Goal: Task Accomplishment & Management: Use online tool/utility

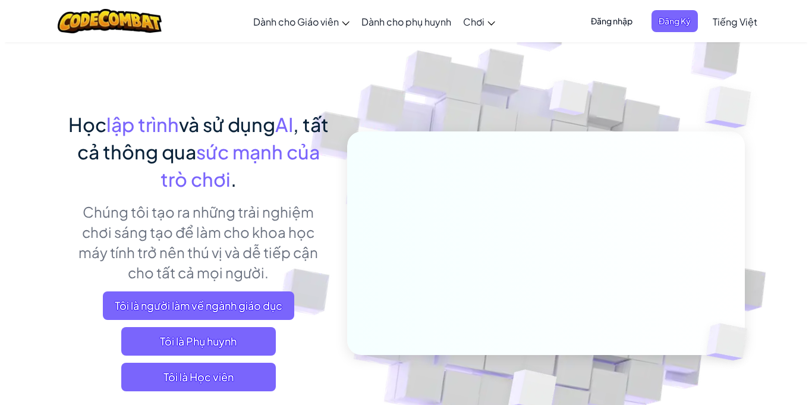
scroll to position [59, 0]
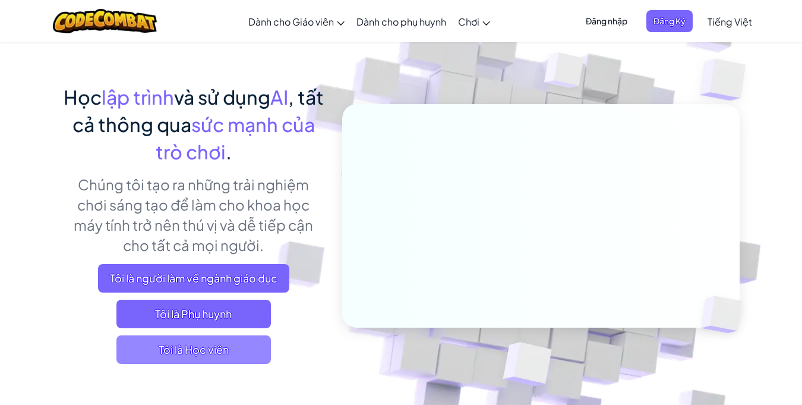
click at [207, 356] on span "Tôi là Học viên" at bounding box center [193, 349] width 154 height 29
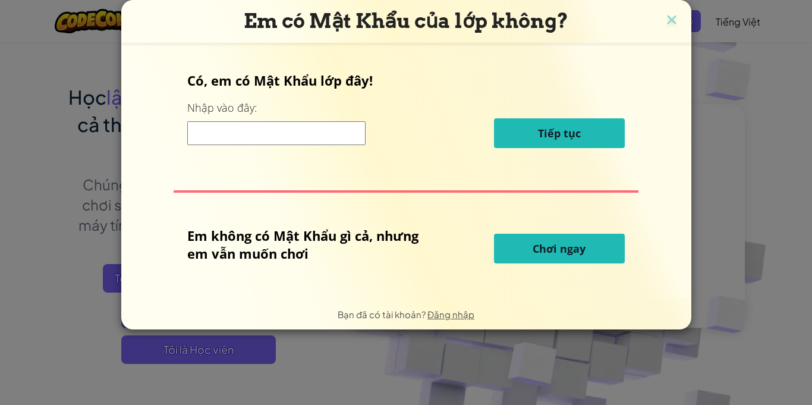
click at [544, 258] on button "Chơi ngay" at bounding box center [559, 249] width 131 height 30
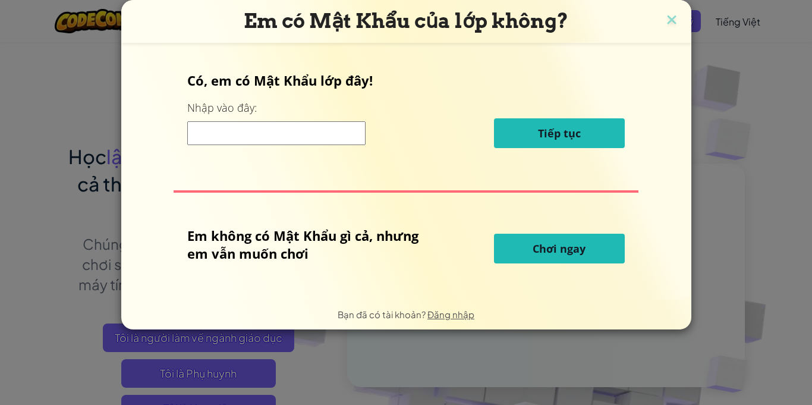
click at [546, 248] on span "Chơi ngay" at bounding box center [558, 248] width 53 height 14
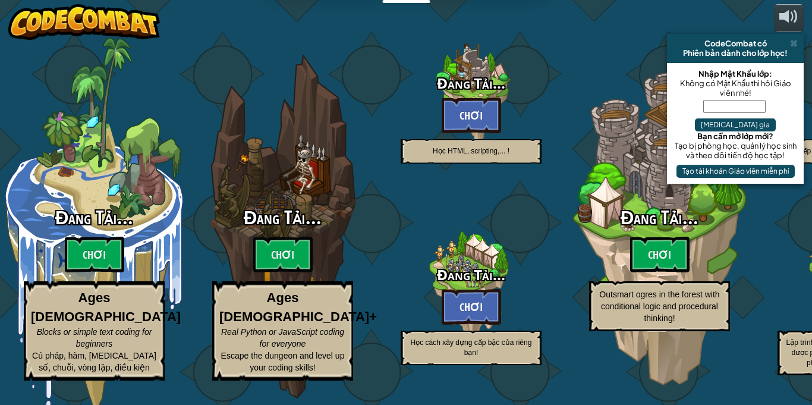
select select "vi"
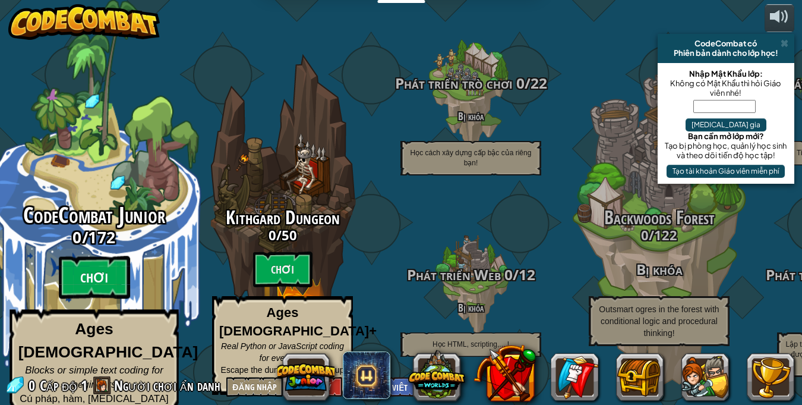
click at [122, 270] on btn "Chơi" at bounding box center [94, 277] width 71 height 43
select select "vi"
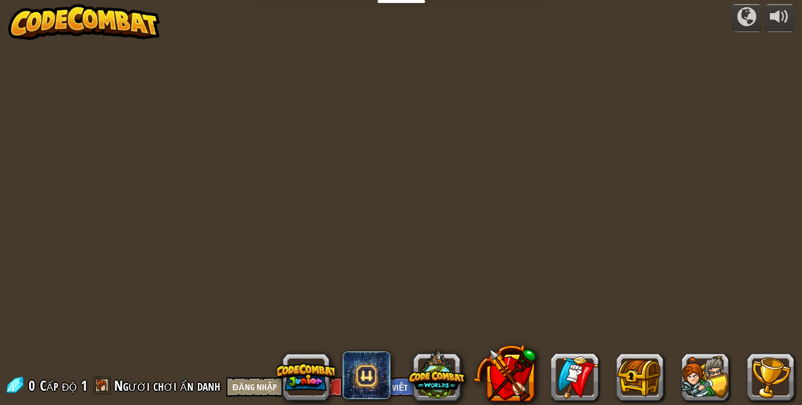
select select "vi"
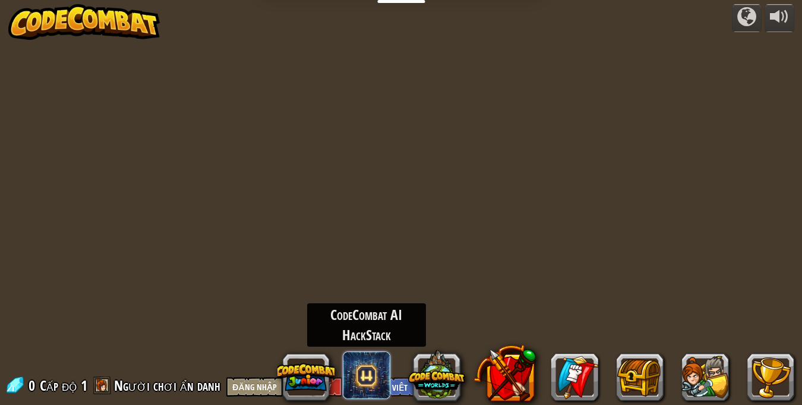
select select "vi"
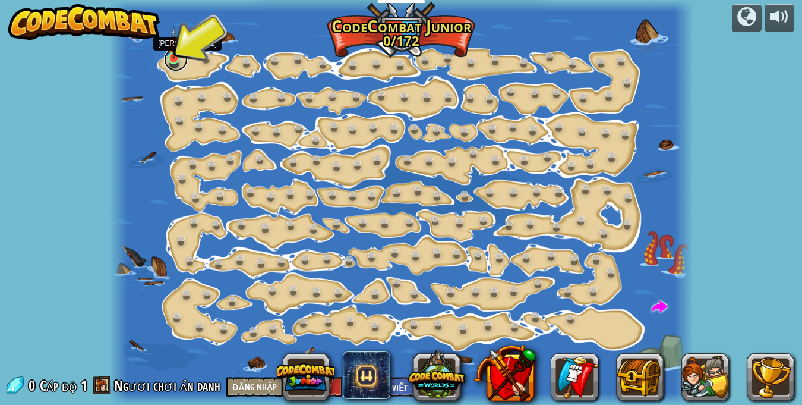
click at [179, 61] on link at bounding box center [176, 60] width 24 height 24
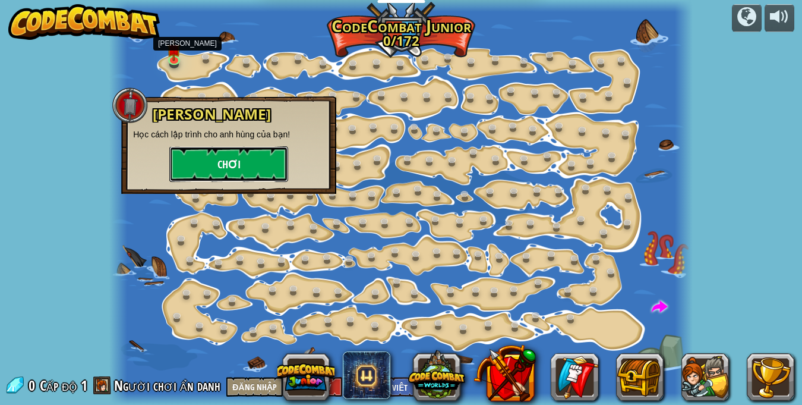
click at [210, 155] on button "Chơi" at bounding box center [228, 164] width 119 height 36
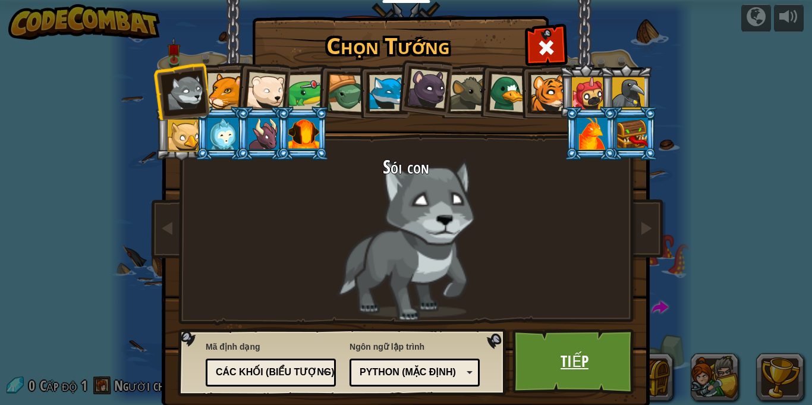
click at [628, 350] on link "Tiếp" at bounding box center [574, 361] width 124 height 65
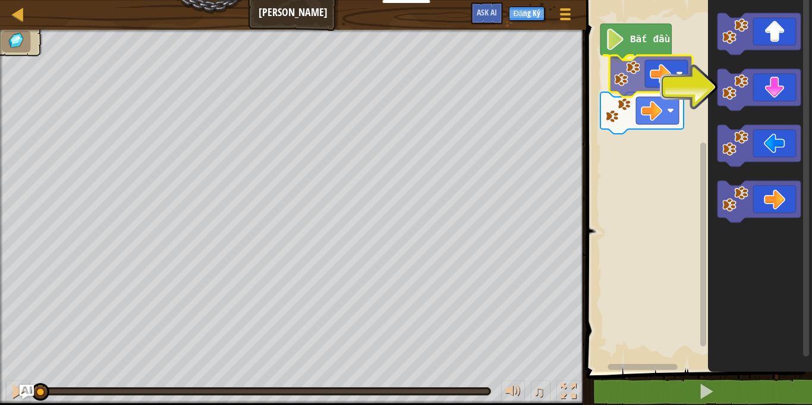
click at [669, 80] on div "Bắt đầu" at bounding box center [696, 182] width 229 height 377
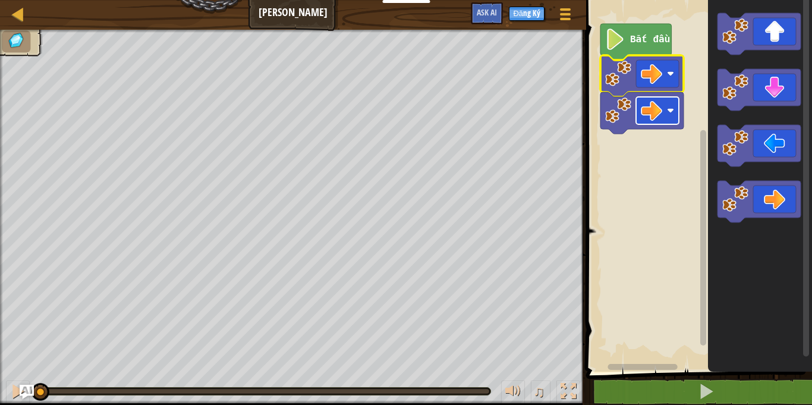
click at [671, 120] on rect "Không gian làm việc Blockly" at bounding box center [657, 110] width 43 height 27
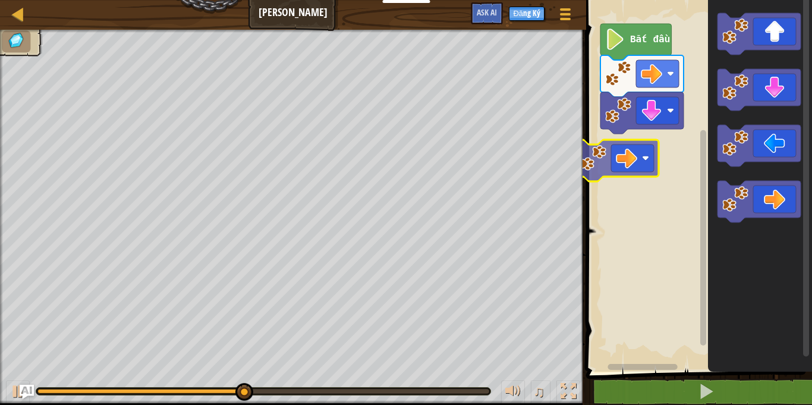
click at [635, 156] on div "Bắt đầu" at bounding box center [696, 182] width 229 height 377
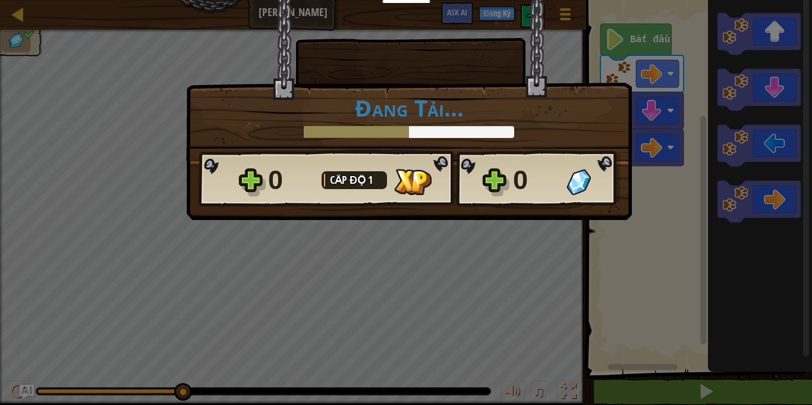
click at [537, 251] on div "× Đánh giá màn chơi: Đang Tải... Reticulating Splines... Đang Tải... 0 Cấp độ 1…" at bounding box center [406, 202] width 812 height 405
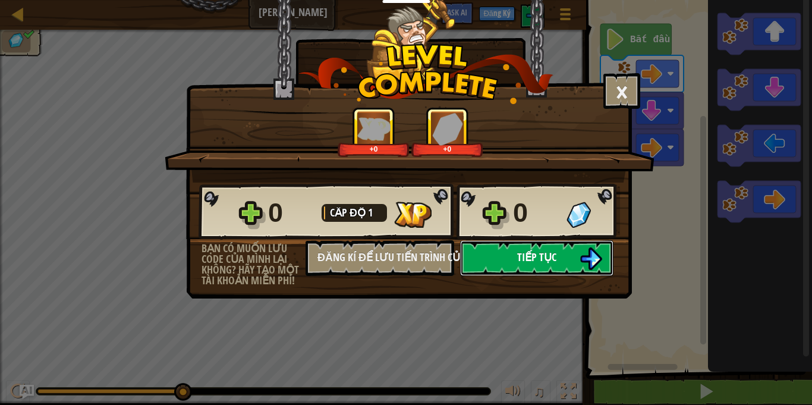
click at [526, 251] on span "Tiếp tục" at bounding box center [536, 257] width 39 height 15
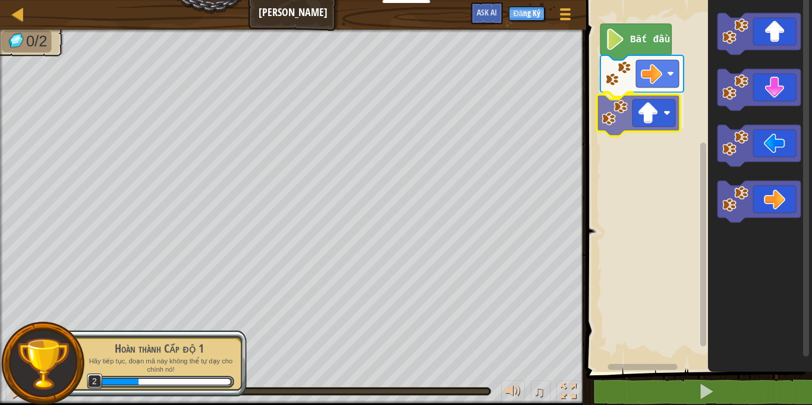
click at [654, 129] on div "Bắt đầu" at bounding box center [696, 182] width 229 height 377
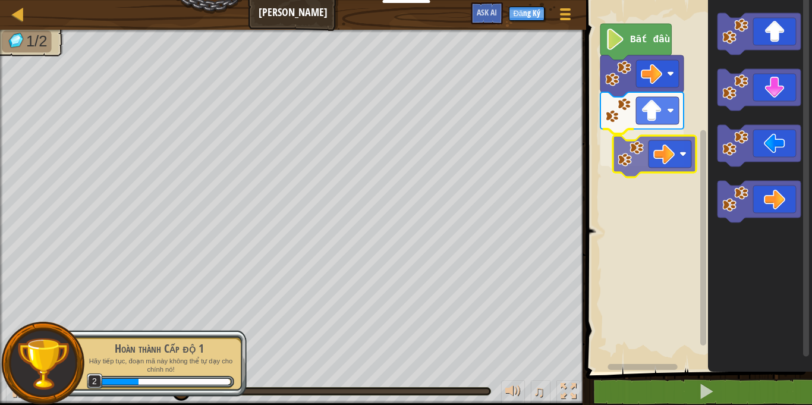
click at [671, 150] on div "Bắt đầu" at bounding box center [696, 182] width 229 height 377
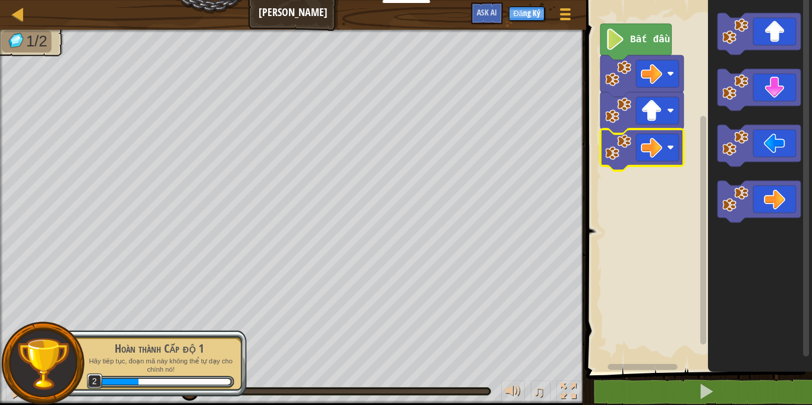
click at [664, 150] on rect "Không gian làm việc Blockly" at bounding box center [657, 147] width 43 height 27
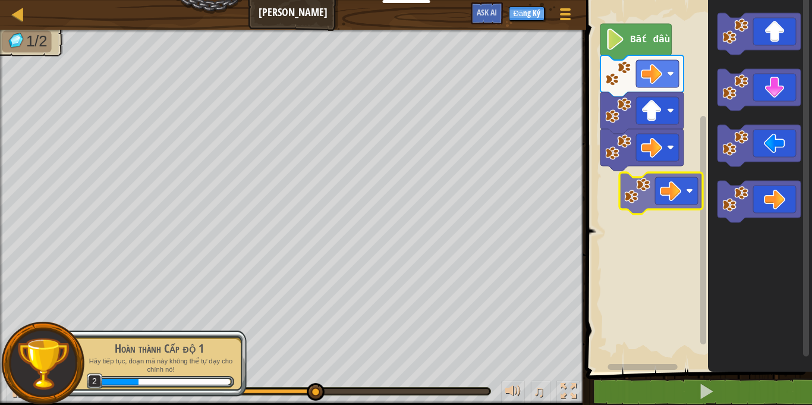
click at [666, 188] on div "Bắt đầu" at bounding box center [696, 182] width 229 height 377
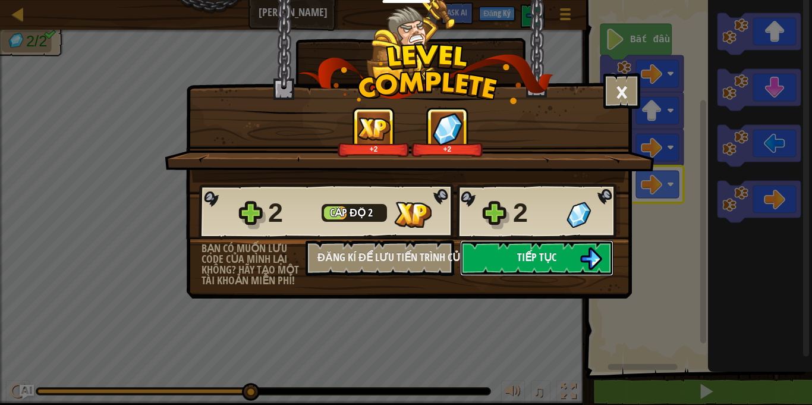
click at [490, 255] on button "Tiếp tục" at bounding box center [536, 258] width 153 height 36
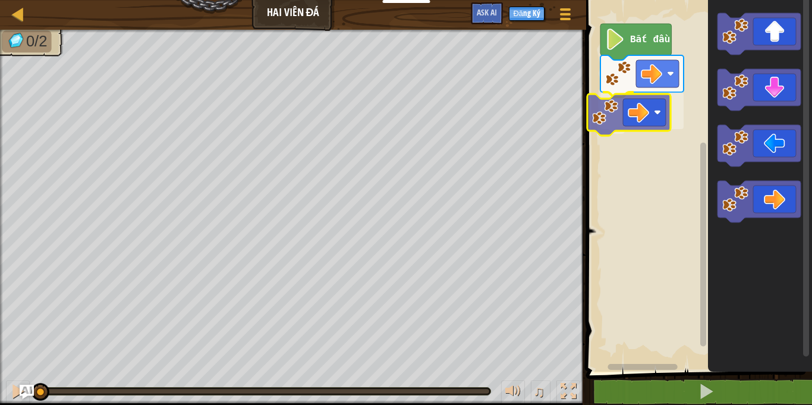
click at [647, 103] on div "Bắt đầu" at bounding box center [696, 182] width 229 height 377
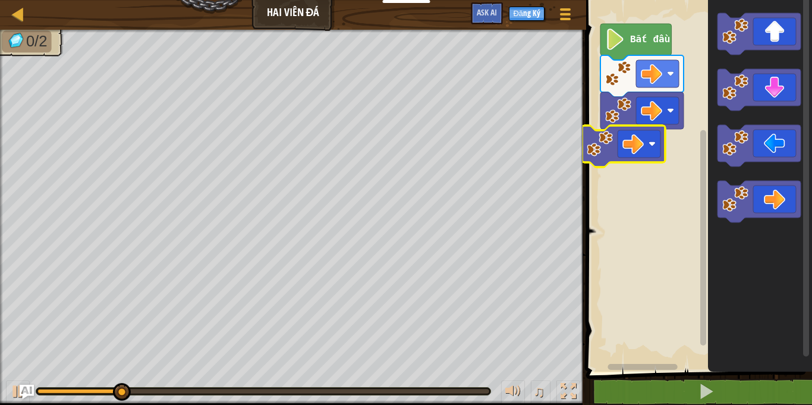
click at [661, 144] on div "Bắt đầu" at bounding box center [696, 182] width 229 height 377
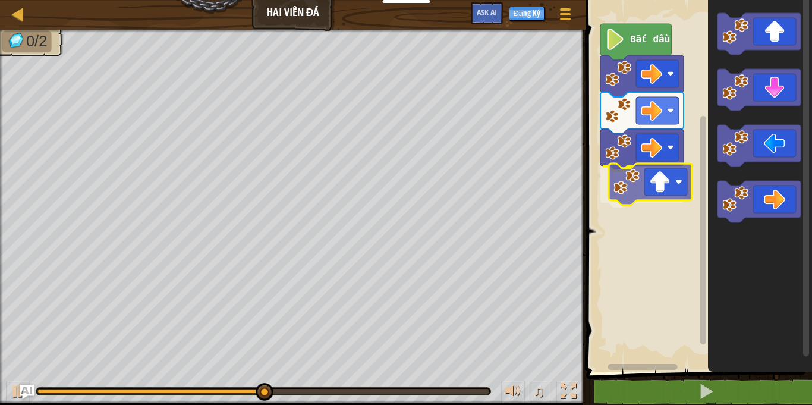
click at [673, 201] on div "Bắt đầu" at bounding box center [696, 182] width 229 height 377
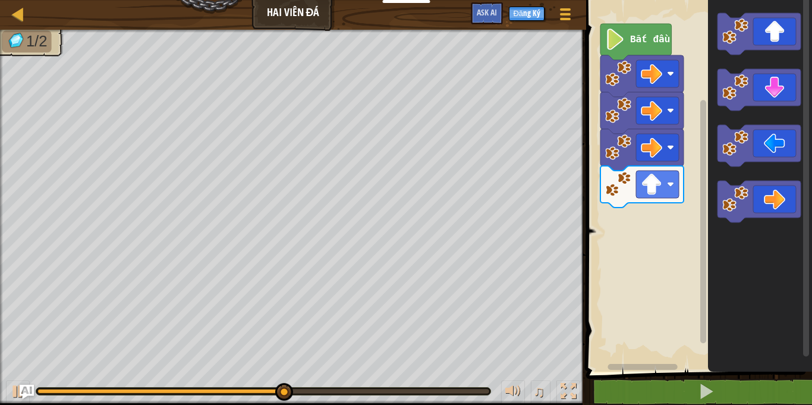
click at [657, 210] on div "Bắt đầu" at bounding box center [696, 182] width 229 height 377
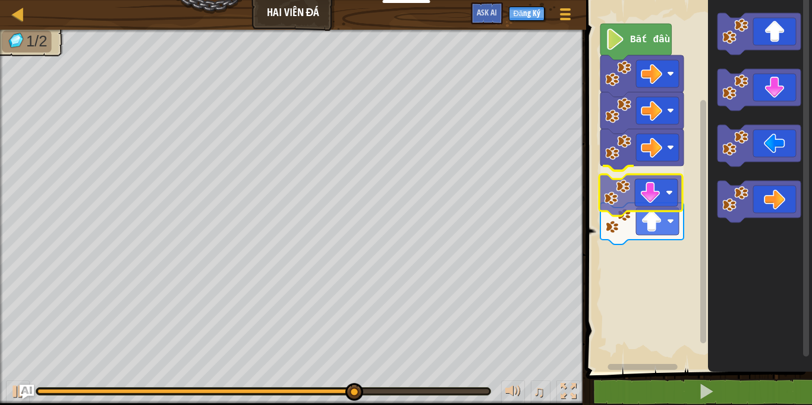
click at [636, 206] on div "Bắt đầu" at bounding box center [696, 182] width 229 height 377
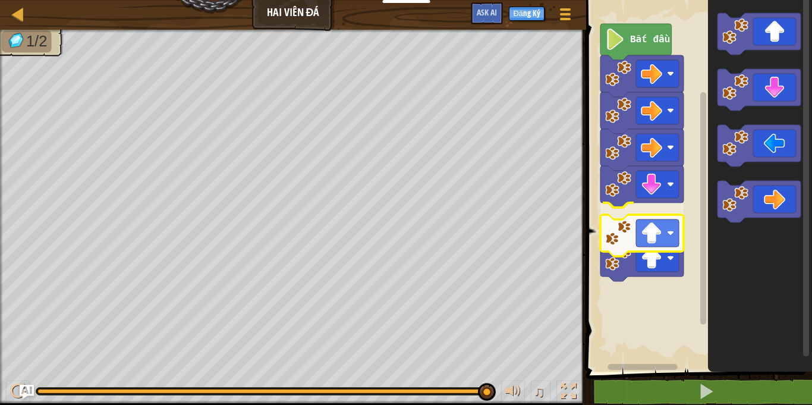
click at [652, 251] on div "Bắt đầu" at bounding box center [696, 182] width 229 height 377
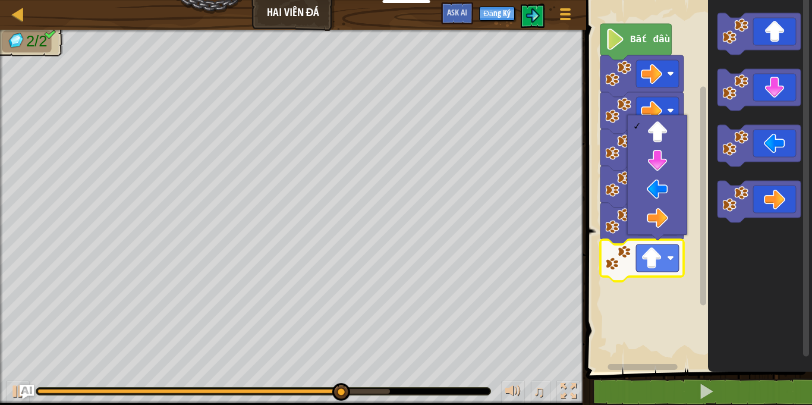
click at [660, 329] on rect "Không gian làm việc Blockly" at bounding box center [696, 182] width 229 height 377
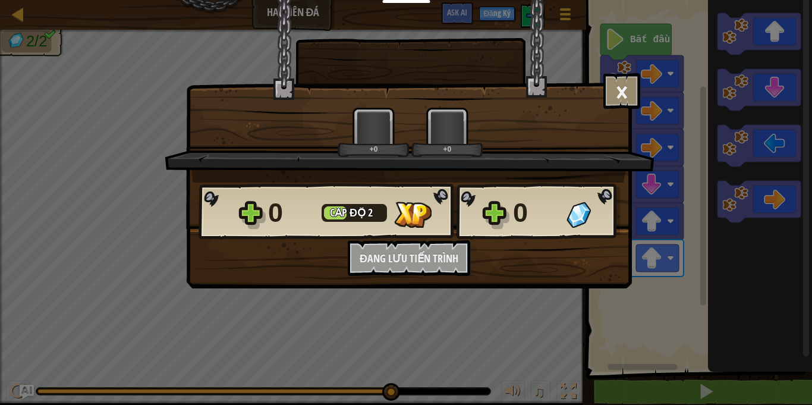
click at [513, 267] on div "0 Cấp độ 2 0 Bạn có muốn lưu code của mình lại không? Hãy tạo một tài khoản miễ…" at bounding box center [409, 228] width 444 height 93
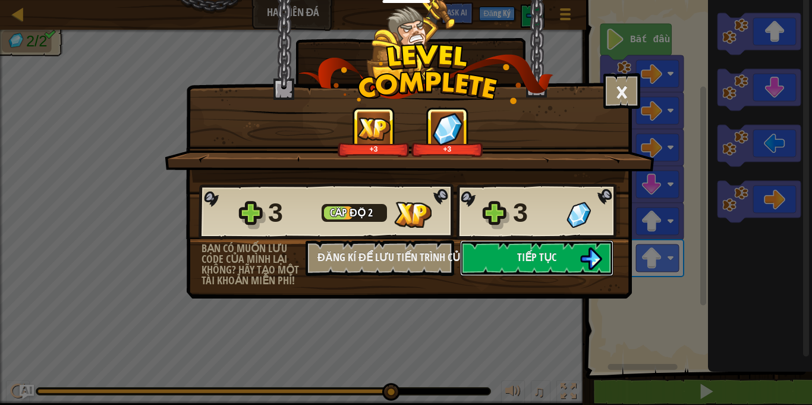
click at [513, 267] on button "Tiếp tục" at bounding box center [536, 258] width 153 height 36
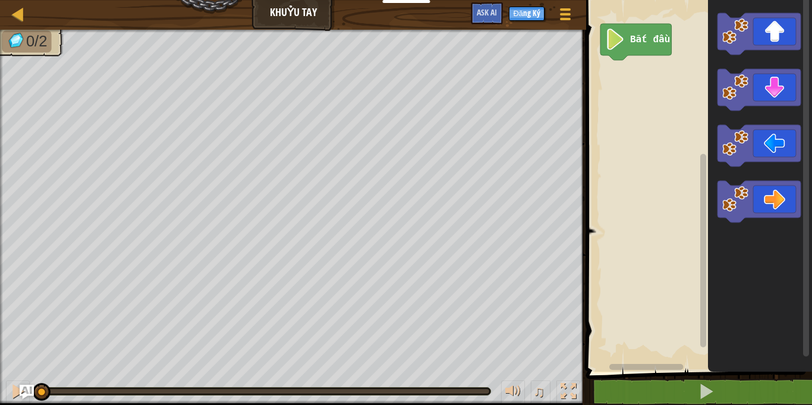
click at [587, 220] on rect "Không gian làm việc Blockly" at bounding box center [696, 182] width 229 height 377
click at [623, 210] on rect "Không gian làm việc Blockly" at bounding box center [696, 182] width 229 height 377
click at [563, 11] on div at bounding box center [565, 13] width 16 height 17
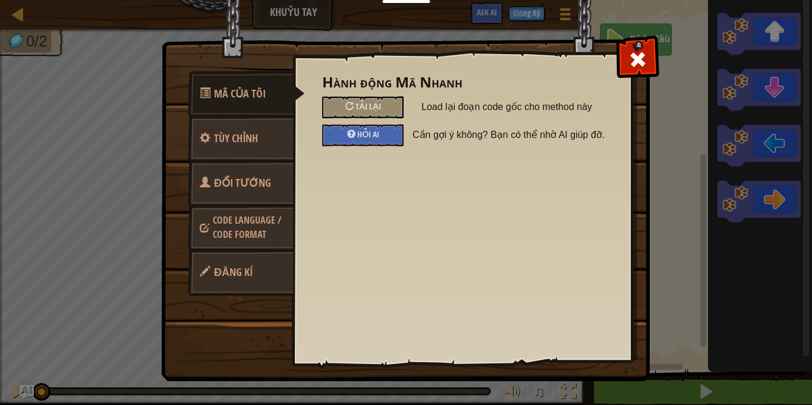
click at [251, 212] on link "Code Language / Code Format" at bounding box center [241, 226] width 106 height 45
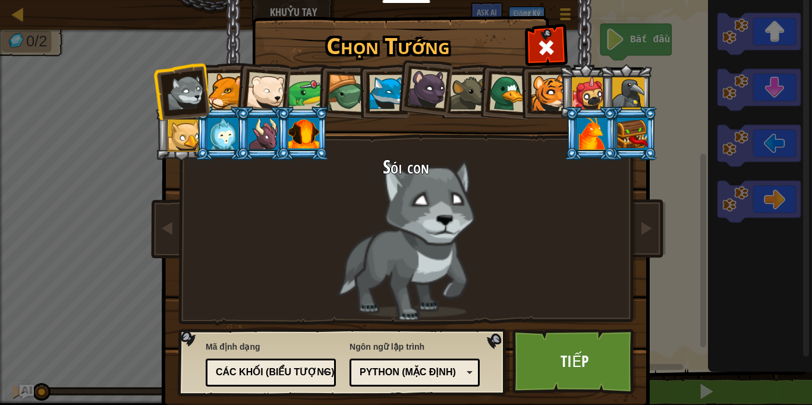
click at [305, 378] on div "Các khối (biểu tượng)" at bounding box center [267, 372] width 103 height 14
click at [551, 356] on link "Tiếp" at bounding box center [574, 361] width 124 height 65
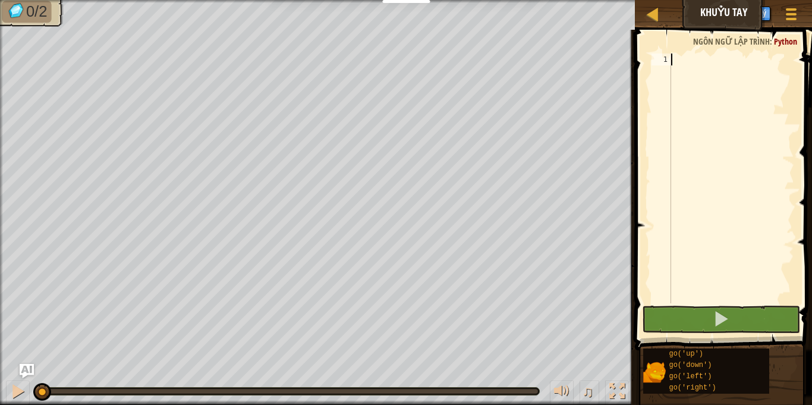
click at [718, 93] on div at bounding box center [731, 189] width 125 height 273
click at [717, 74] on div "go" at bounding box center [731, 189] width 125 height 273
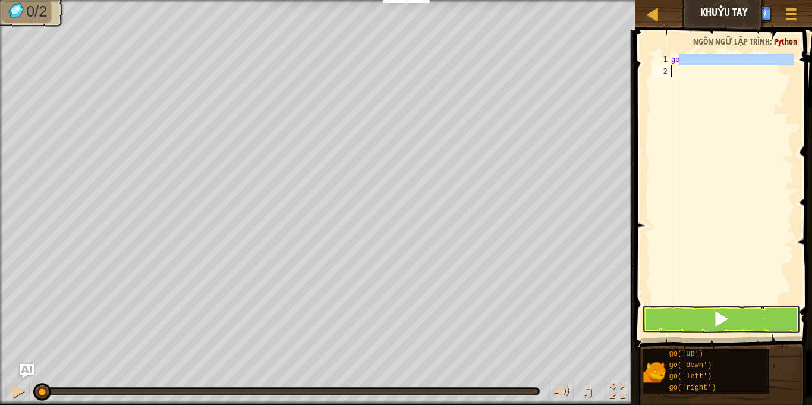
type textarea "go"
click at [690, 89] on div "go" at bounding box center [731, 178] width 125 height 250
click at [696, 70] on div "go" at bounding box center [731, 189] width 125 height 273
click at [698, 41] on span "Ngôn ngữ lập trình" at bounding box center [731, 41] width 77 height 11
click at [698, 50] on span at bounding box center [724, 172] width 187 height 355
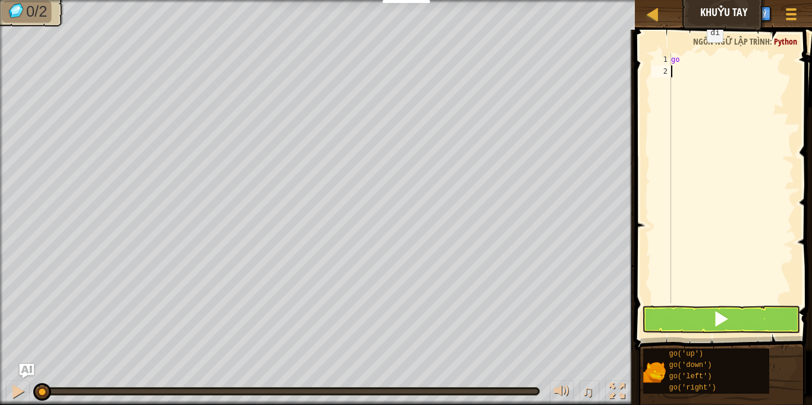
click at [698, 52] on span at bounding box center [724, 172] width 187 height 355
click at [698, 55] on div "go" at bounding box center [731, 189] width 125 height 273
type textarea "go"
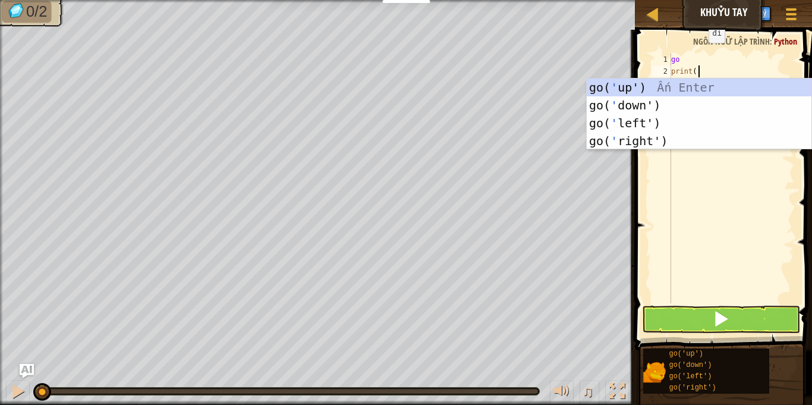
scroll to position [5, 2]
type textarea "print('"
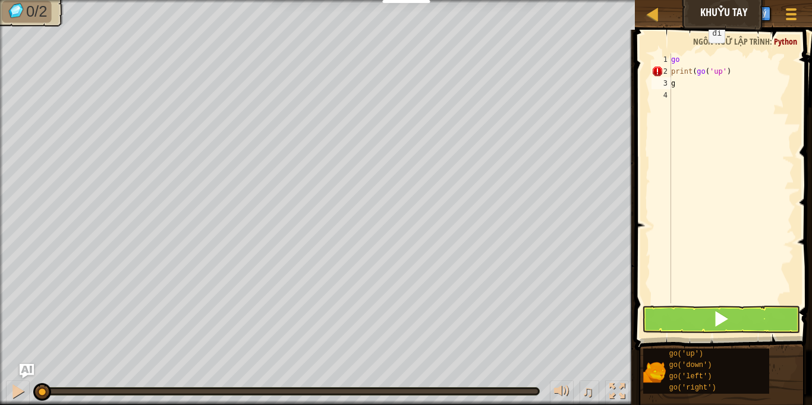
scroll to position [0, 1]
type textarea "g"
type textarea "p"
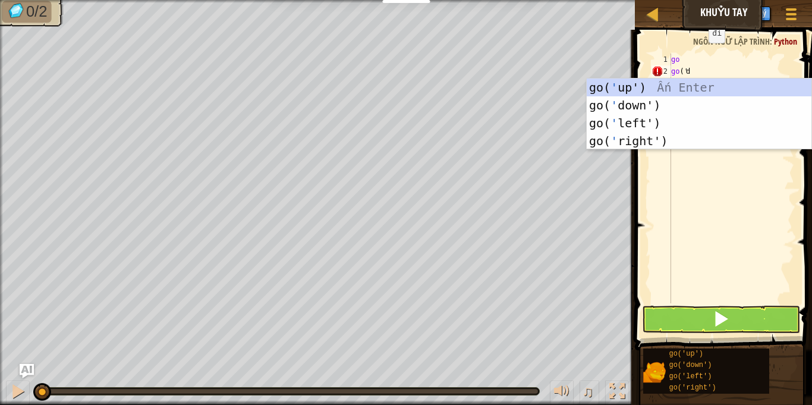
scroll to position [0, 1]
type textarea "dơ"
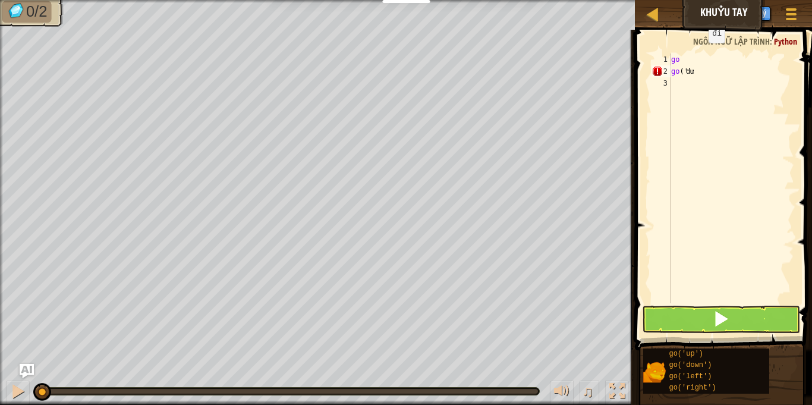
type textarea "d"
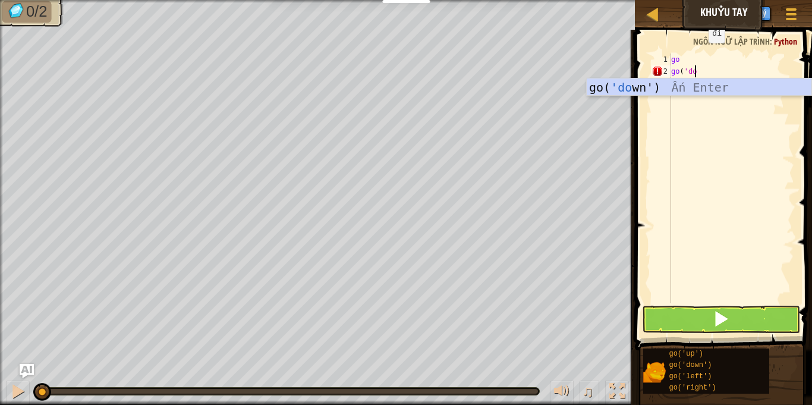
scroll to position [5, 2]
type textarea "go('down)"
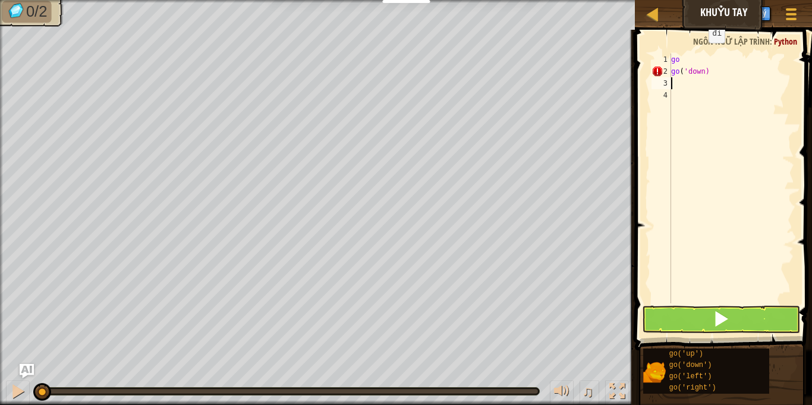
scroll to position [5, 0]
type textarea "f"
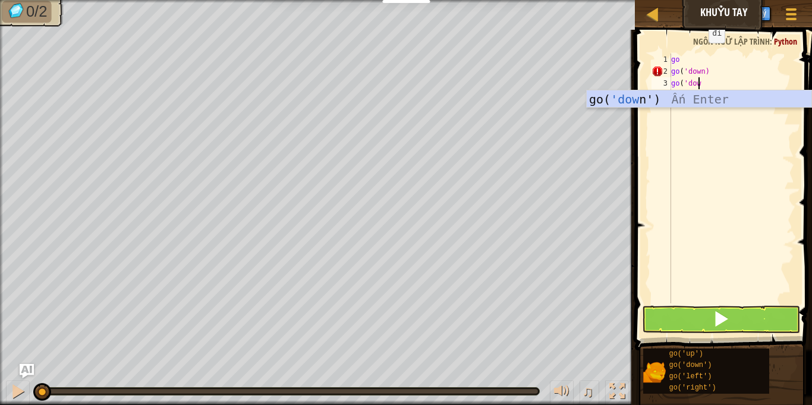
scroll to position [5, 2]
type textarea "go('down')"
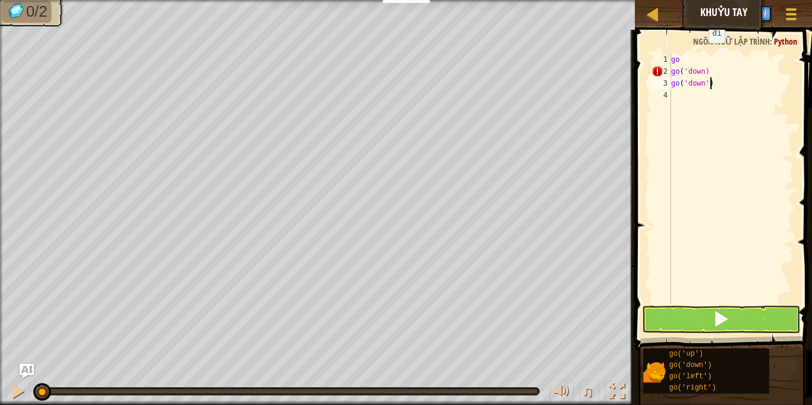
scroll to position [5, 0]
type textarea "("
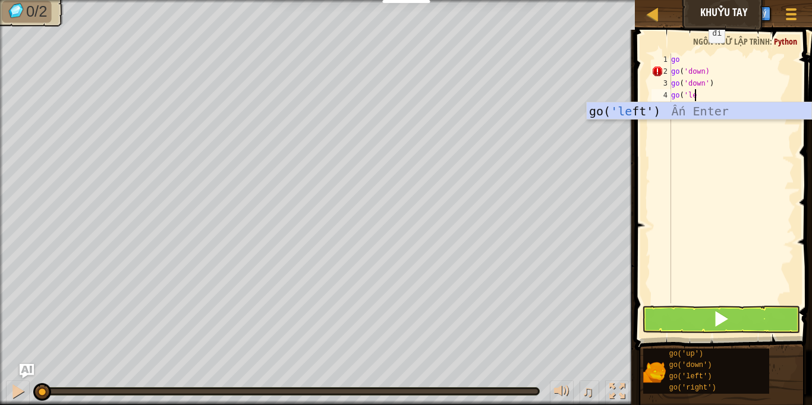
scroll to position [5, 2]
type textarea "go('left"
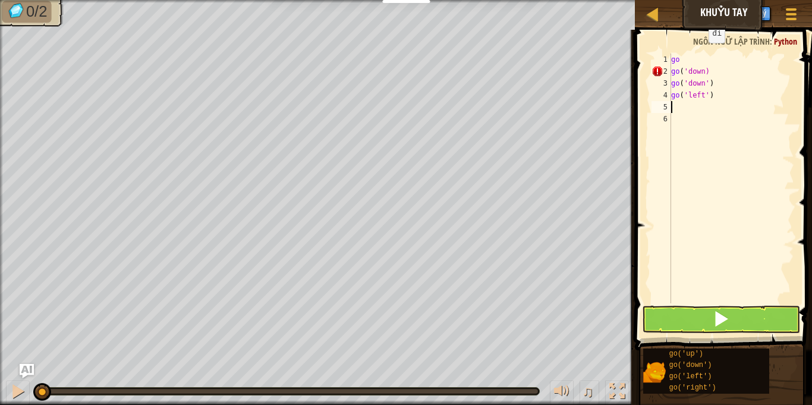
type textarea "f"
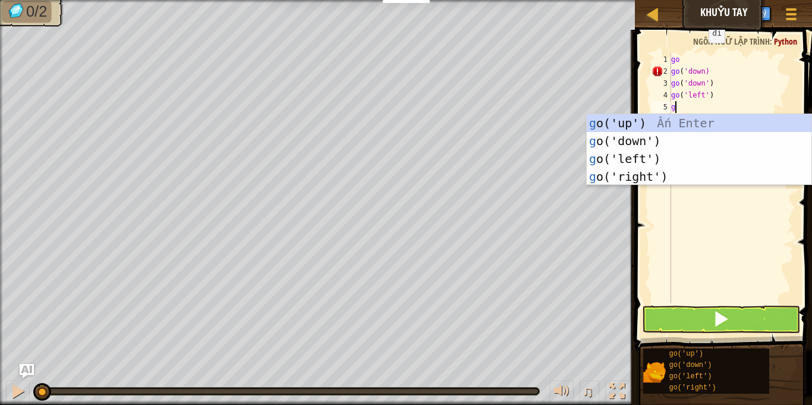
type textarea "go"
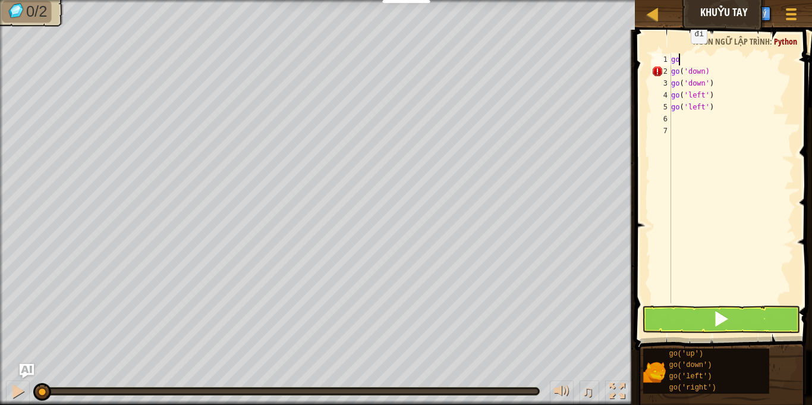
click at [680, 55] on div "go go ( 'down) go ( 'down' ) go ( 'left' ) go ( 'left' )" at bounding box center [731, 189] width 125 height 273
type textarea "g"
click at [757, 326] on button at bounding box center [720, 318] width 157 height 27
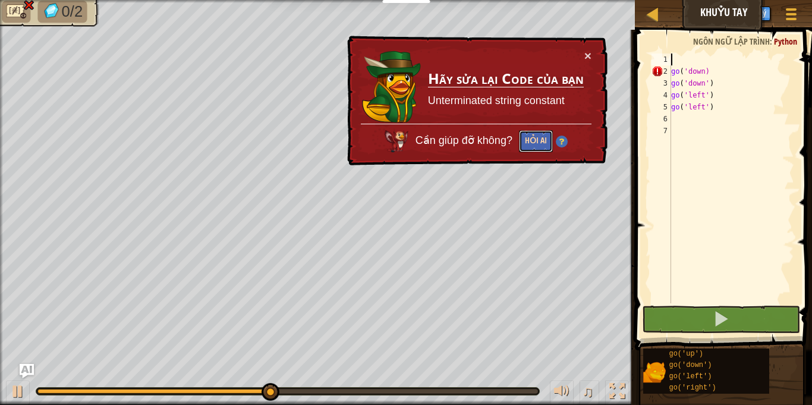
click at [538, 134] on button "Hỏi AI" at bounding box center [536, 141] width 34 height 22
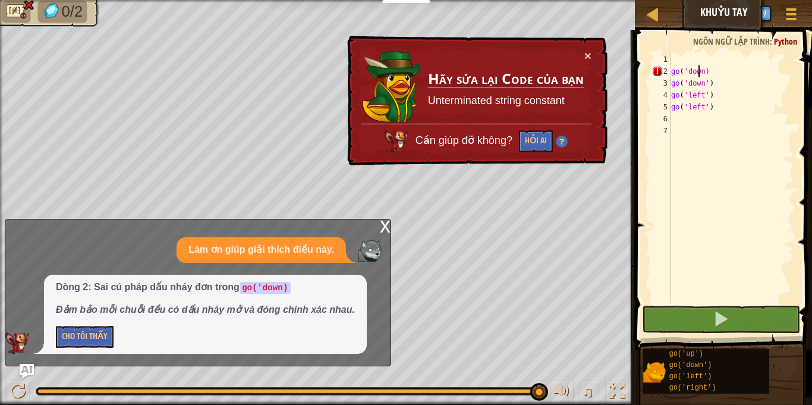
click at [698, 69] on div "go ( 'down) go ( 'down' ) go ( 'left' ) go ( 'left' )" at bounding box center [731, 189] width 125 height 273
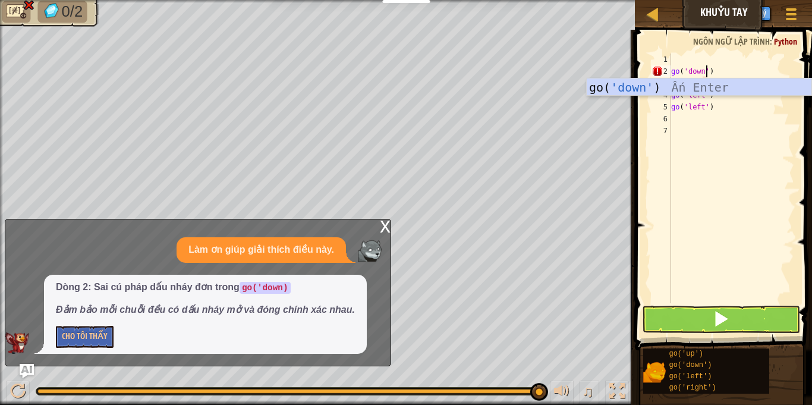
scroll to position [5, 3]
type textarea "go('down')"
click at [740, 316] on button at bounding box center [720, 318] width 157 height 27
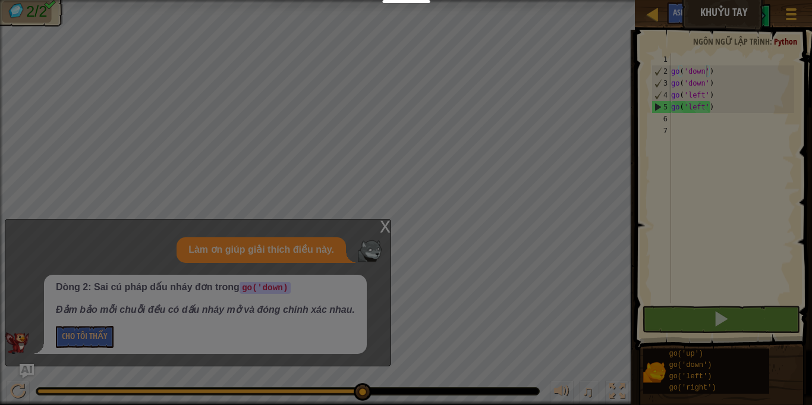
click at [380, 1] on body "Dành cho Giáo viên Tạo Tài Khoản Miễn Phí. Giải pháp Trường học & Quận Xem Trướ…" at bounding box center [406, 0] width 812 height 1
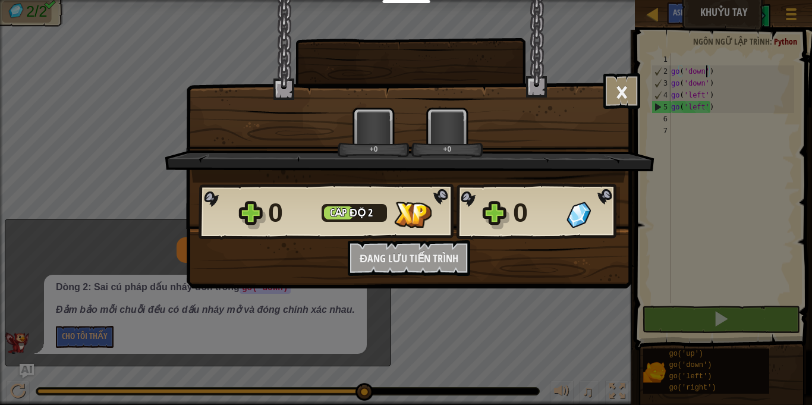
click at [576, 273] on div "0 Cấp độ 2 0 Bạn có muốn lưu code của mình lại không? Hãy tạo một tài khoản miễ…" at bounding box center [409, 228] width 444 height 93
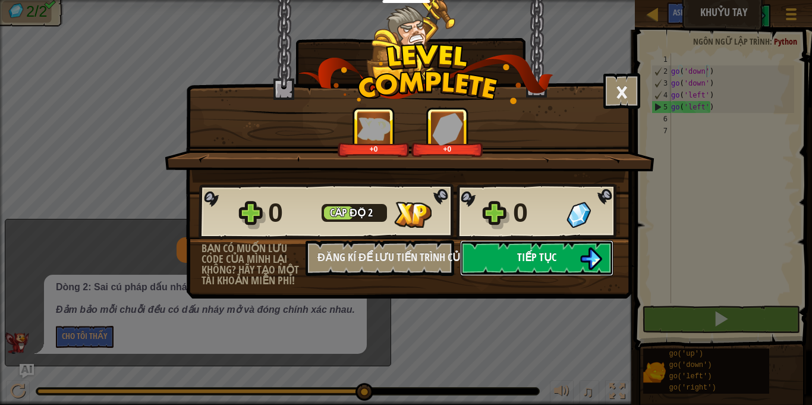
click at [532, 255] on span "Tiếp tục" at bounding box center [536, 257] width 39 height 15
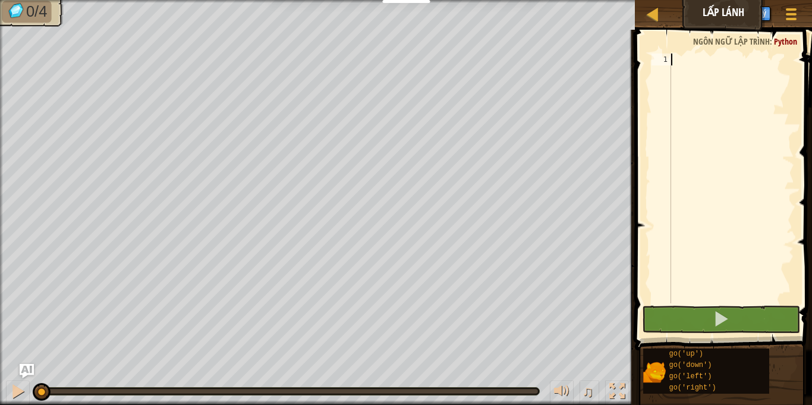
click at [730, 71] on div at bounding box center [731, 189] width 125 height 273
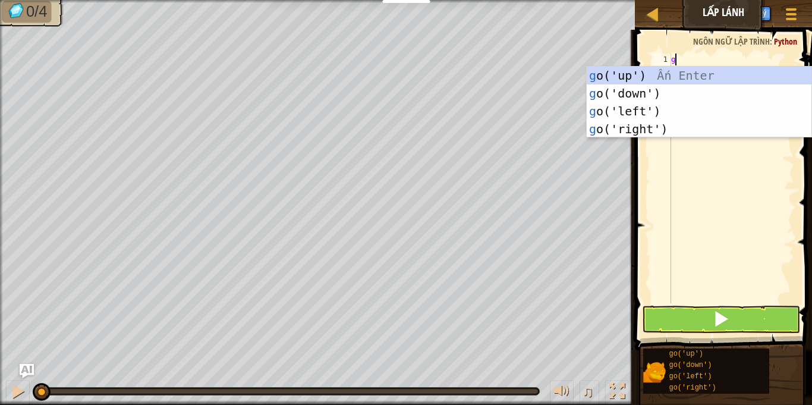
type textarea "go"
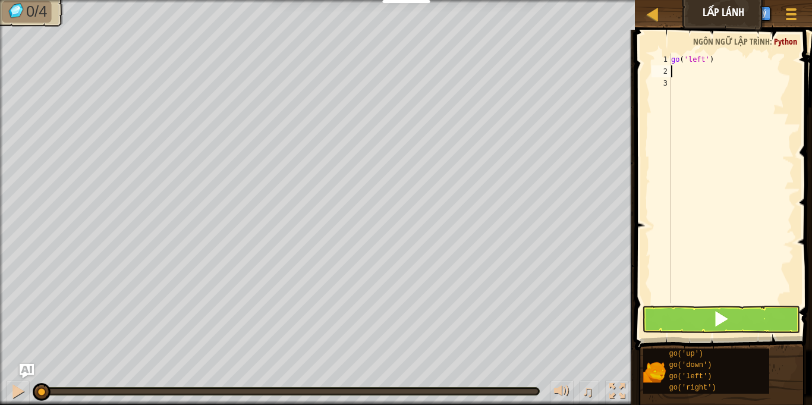
type textarea "go('left')"
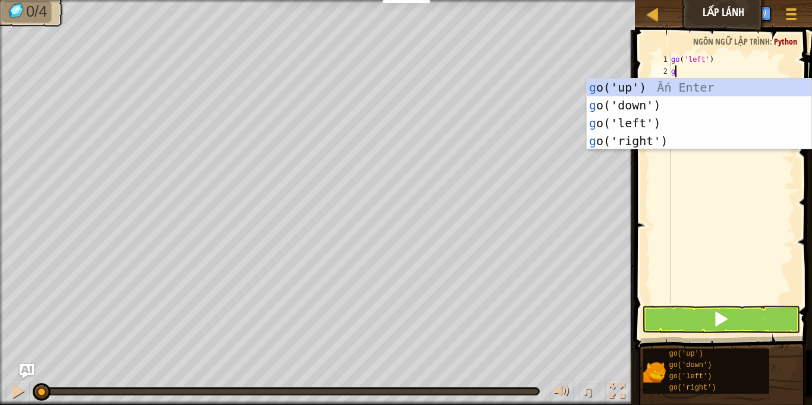
type textarea "go"
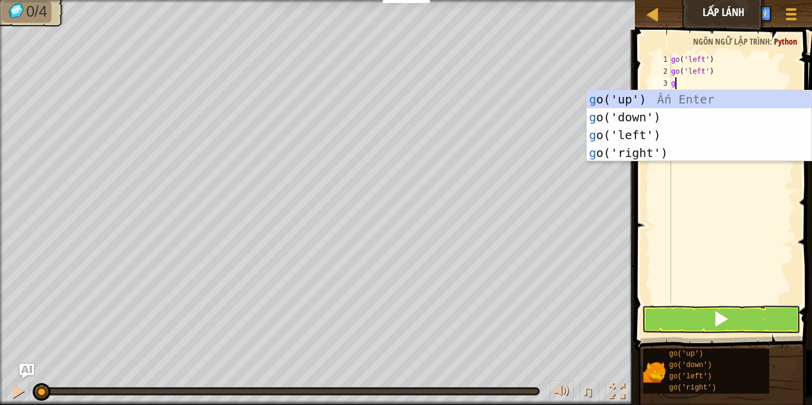
type textarea "go"
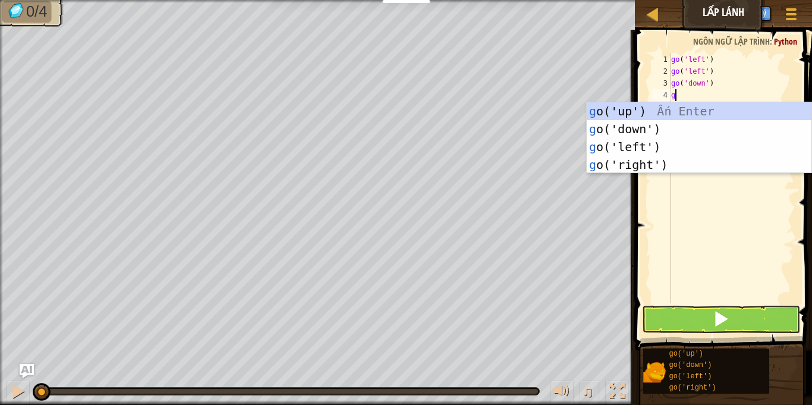
type textarea "go"
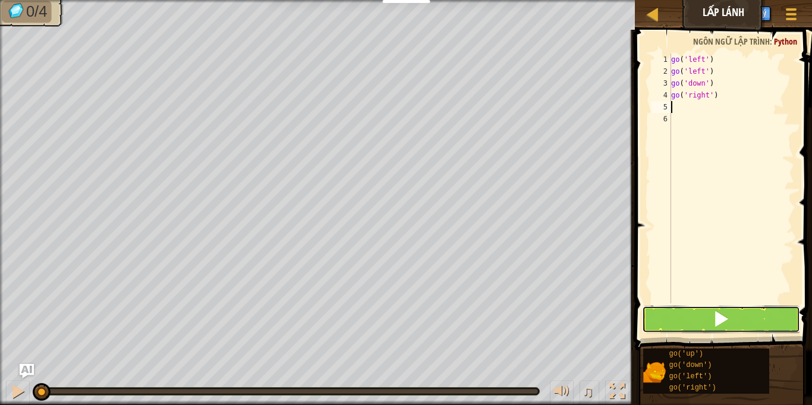
click at [704, 320] on button at bounding box center [720, 318] width 157 height 27
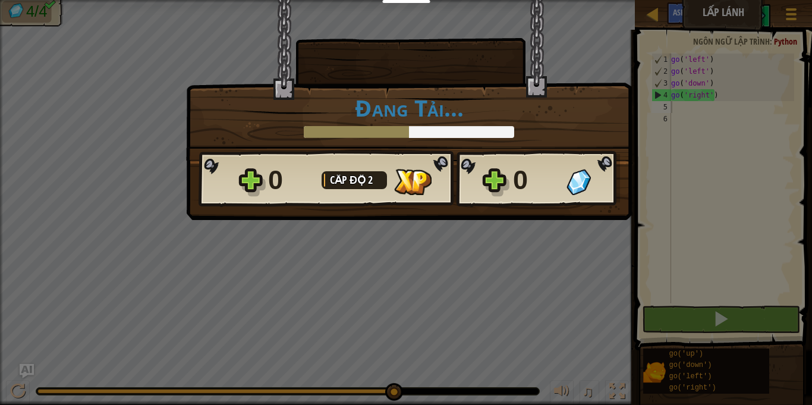
click at [505, 336] on div "× Đánh giá màn chơi: Đang Tải... Reticulating Splines... Đang Tải... 0 Cấp độ 2…" at bounding box center [406, 202] width 812 height 405
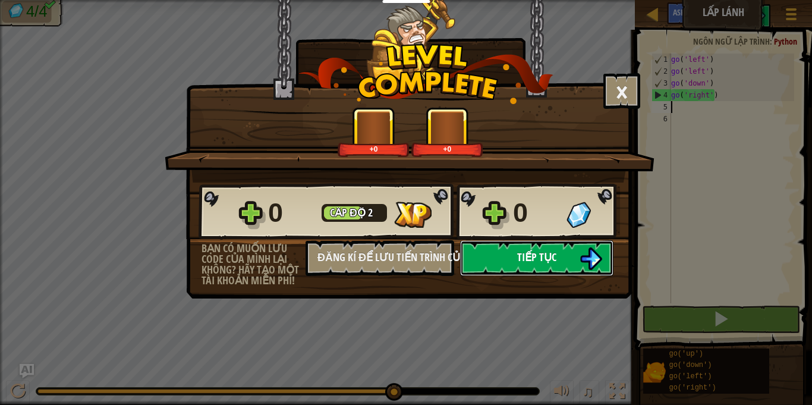
click at [556, 262] on span "Tiếp tục" at bounding box center [536, 257] width 39 height 15
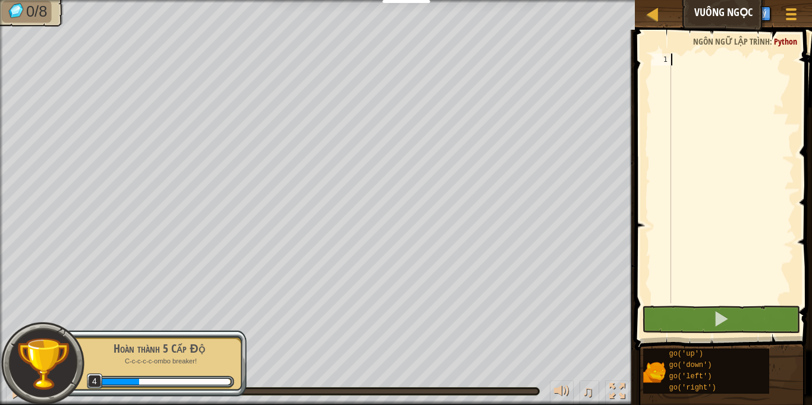
click at [692, 84] on div at bounding box center [731, 189] width 125 height 273
type textarea "go("
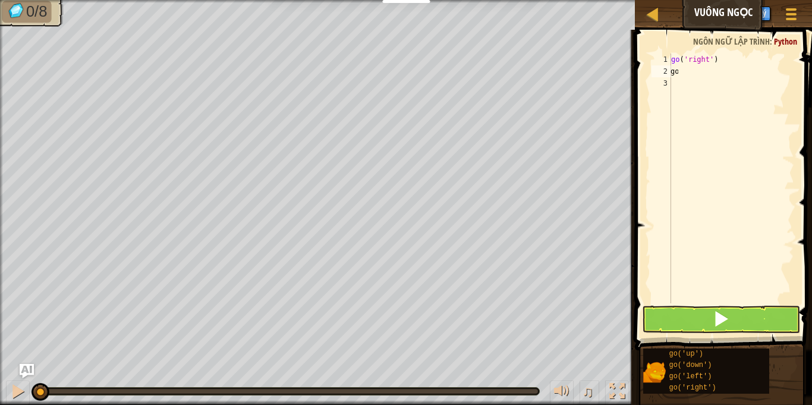
scroll to position [5, 1]
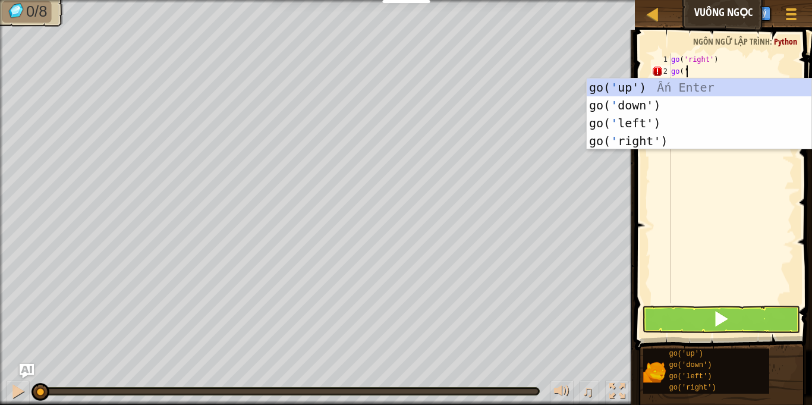
type textarea "go('"
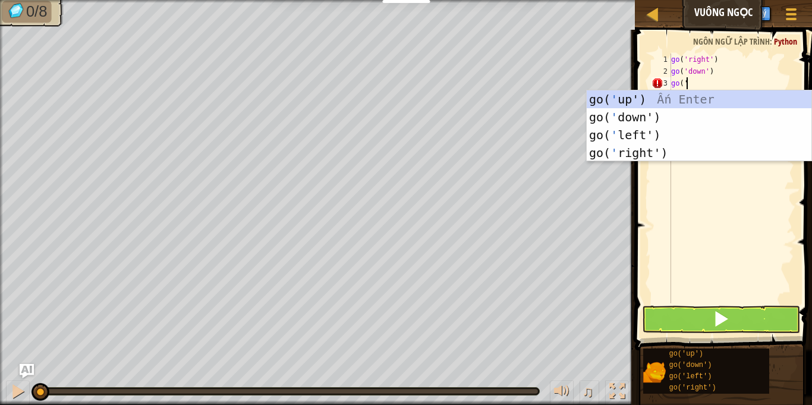
type textarea "go('"
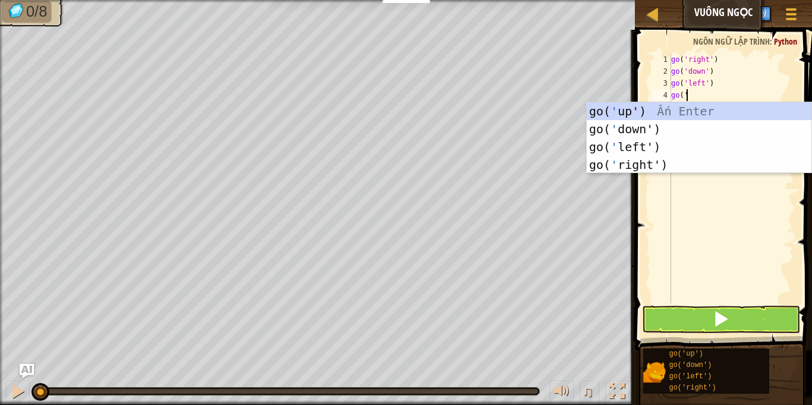
type textarea "go('"
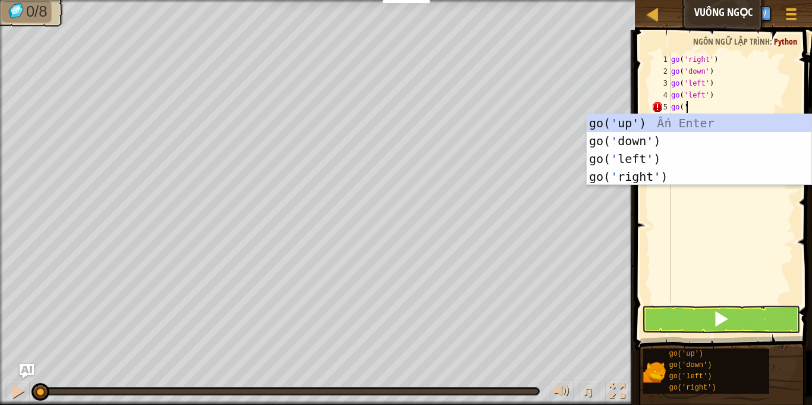
scroll to position [0, 1]
type textarea "up"
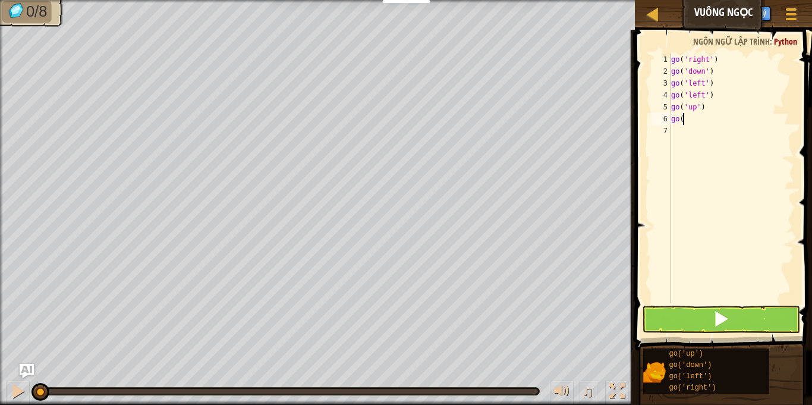
scroll to position [5, 1]
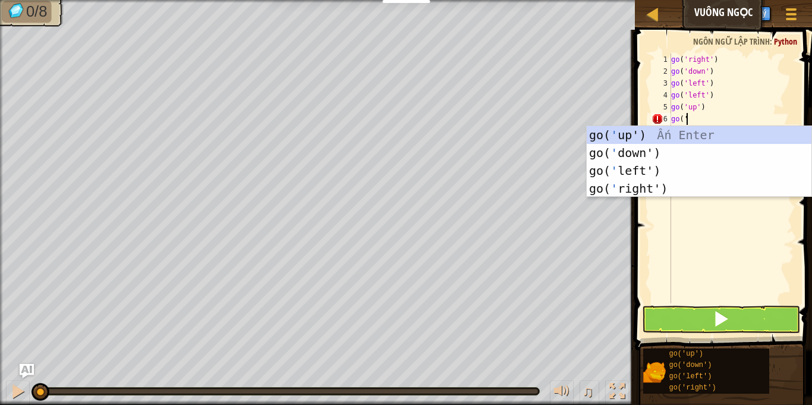
type textarea "go('"
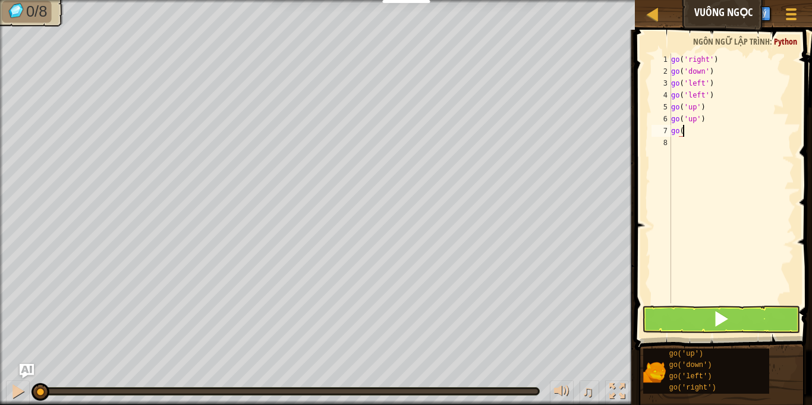
type textarea "go('"
type textarea "("
type textarea "g"
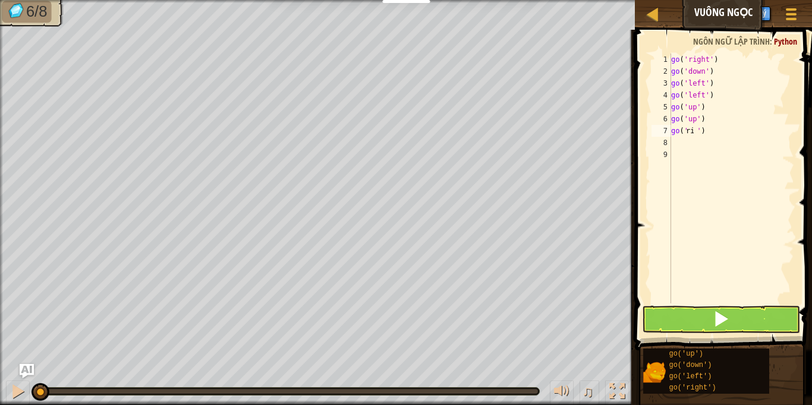
type textarea "r"
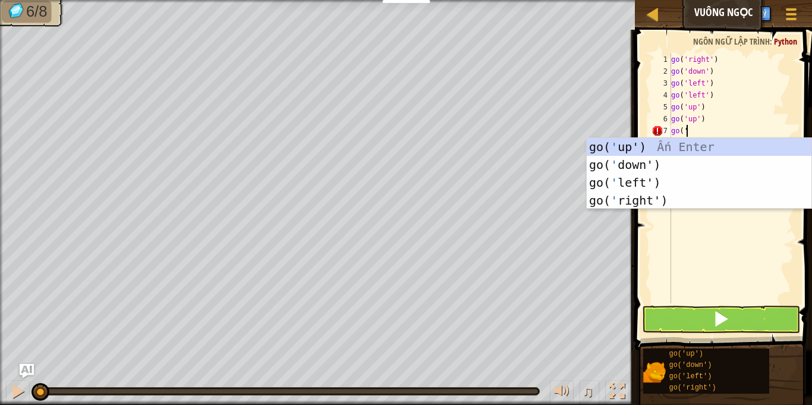
type textarea "go('"
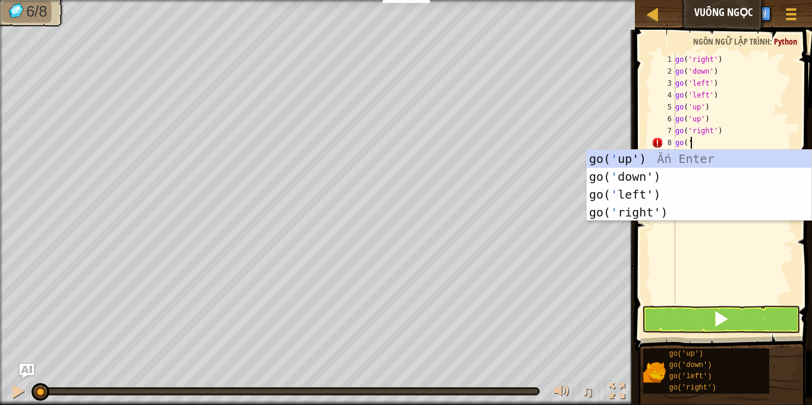
type textarea "go('"
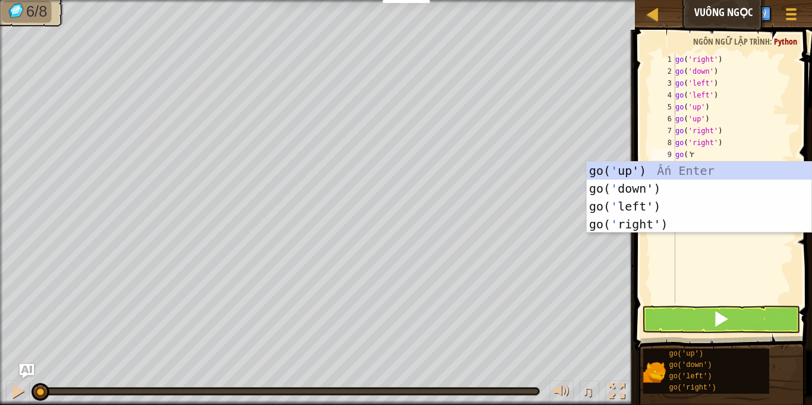
scroll to position [0, 1]
type textarea "go('r"
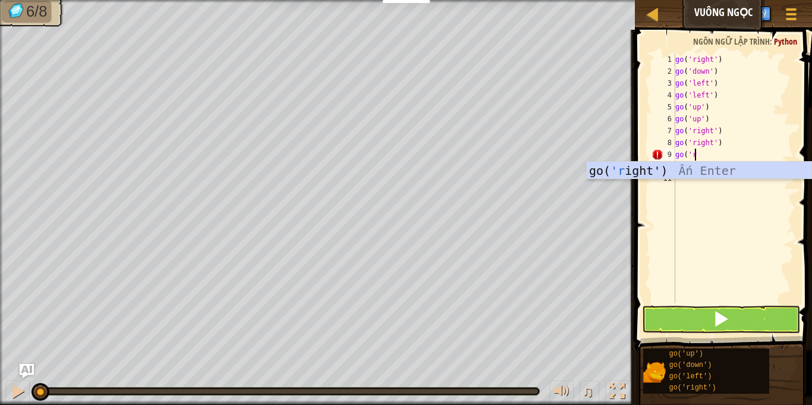
scroll to position [0, 0]
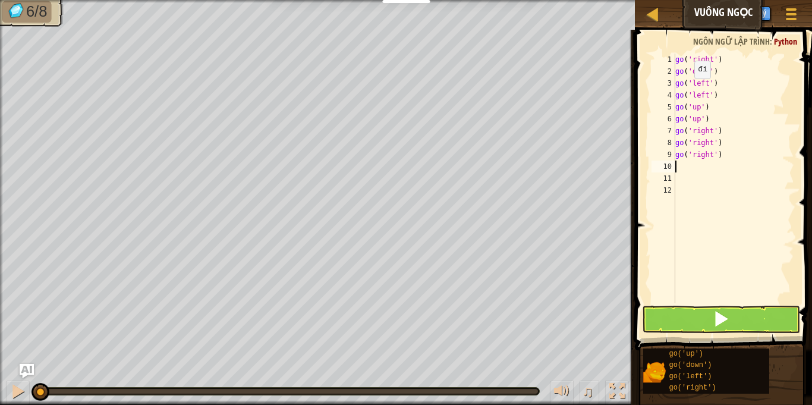
click at [742, 321] on button at bounding box center [720, 318] width 157 height 27
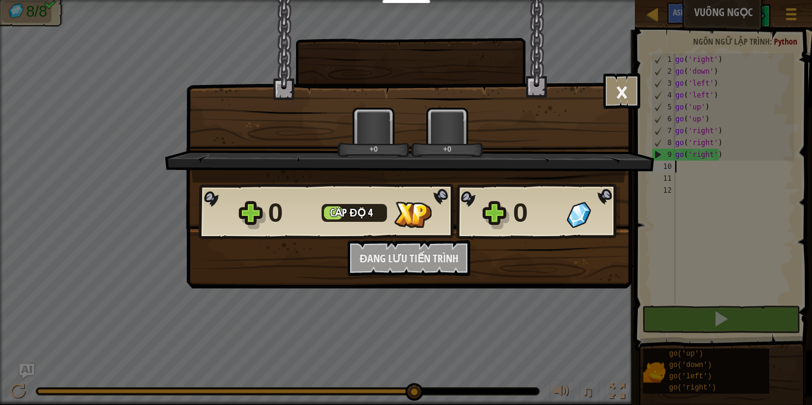
scroll to position [5, 0]
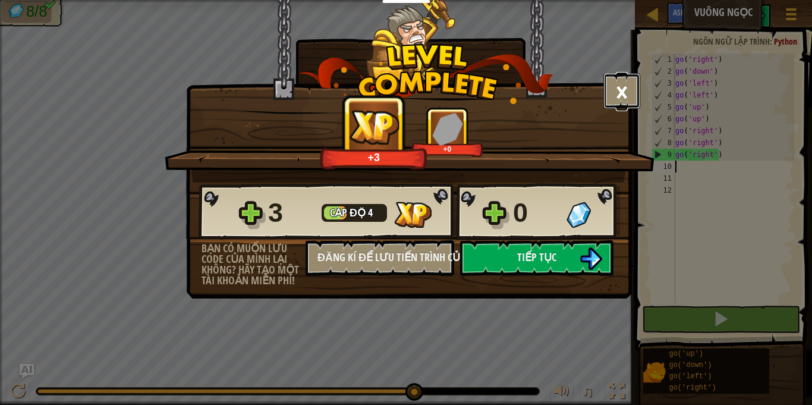
click at [625, 99] on button "×" at bounding box center [621, 91] width 37 height 36
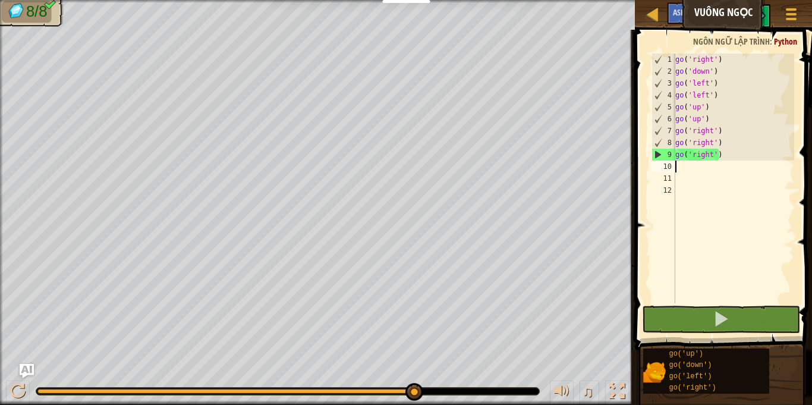
click at [696, 177] on div "go ( 'right' ) go ( 'down' ) go ( 'left' ) go ( 'left' ) go ( 'up' ) go ( 'up' …" at bounding box center [734, 189] width 122 height 273
click at [717, 245] on div "go ( 'right' ) go ( 'down' ) go ( 'left' ) go ( 'left' ) go ( 'up' ) go ( 'up' …" at bounding box center [734, 189] width 122 height 273
click at [639, 276] on span at bounding box center [724, 172] width 187 height 355
click at [706, 221] on div "go ( 'right' ) go ( 'down' ) go ( 'left' ) go ( 'left' ) go ( 'up' ) go ( 'up' …" at bounding box center [734, 189] width 122 height 273
drag, startPoint x: 716, startPoint y: 248, endPoint x: 729, endPoint y: 289, distance: 42.9
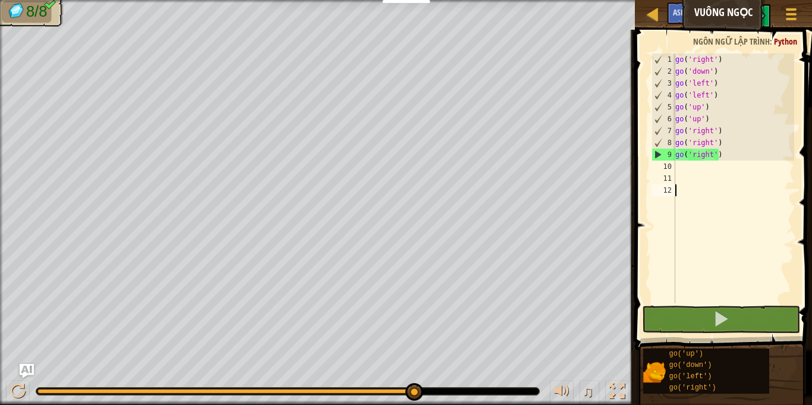
click at [719, 255] on div "go ( 'right' ) go ( 'down' ) go ( 'left' ) go ( 'left' ) go ( 'up' ) go ( 'up' …" at bounding box center [734, 189] width 122 height 273
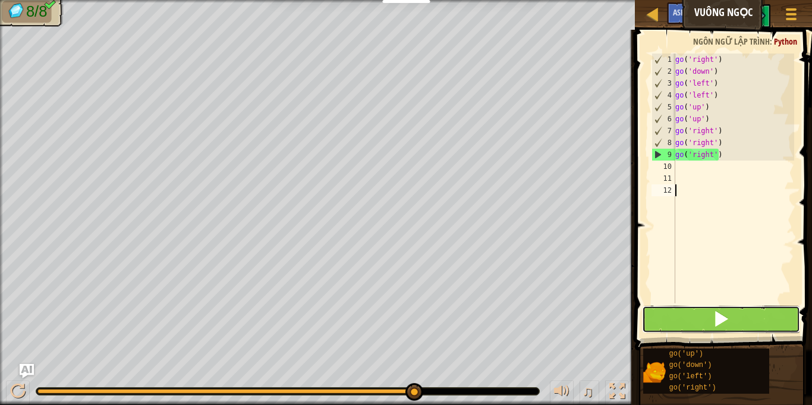
click at [732, 316] on button at bounding box center [720, 318] width 157 height 27
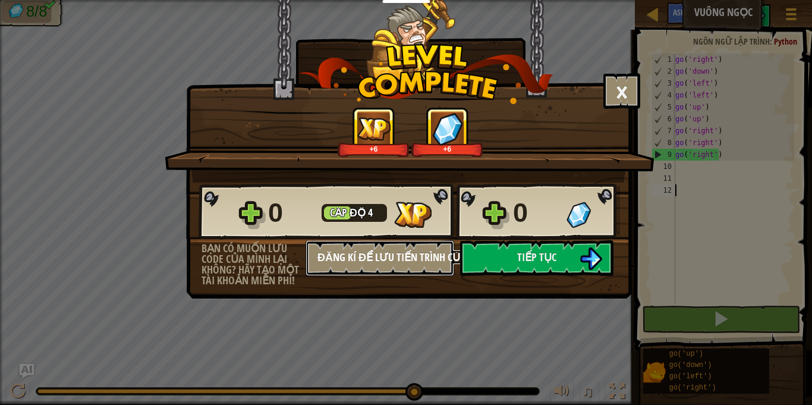
click at [418, 256] on button "Đăng kí để lưu tiến trình của bạn" at bounding box center [379, 258] width 149 height 36
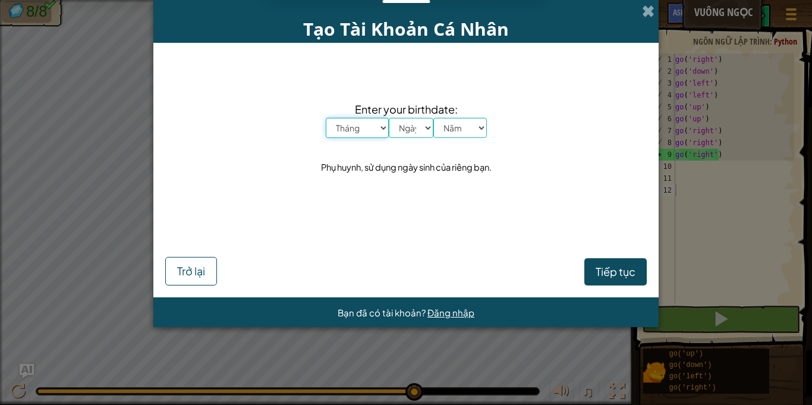
click at [382, 135] on select "Tháng Tháng Một Tháng Hai Tháng Ba Tháng Tư Tháng Năm Tháng Sáu Tháng Bảy Tháng…" at bounding box center [357, 128] width 63 height 20
select select "1"
click at [326, 118] on select "Tháng Tháng Một Tháng Hai Tháng Ba Tháng Tư Tháng Năm Tháng Sáu Tháng Bảy Tháng…" at bounding box center [357, 128] width 63 height 20
click at [396, 124] on select "Ngày 1 2 3 4 5 6 7 8 9 10 11 12 13 14 15 16 17 18 19 20 21 22 23 24 25 26 27 28…" at bounding box center [411, 128] width 45 height 20
select select "1"
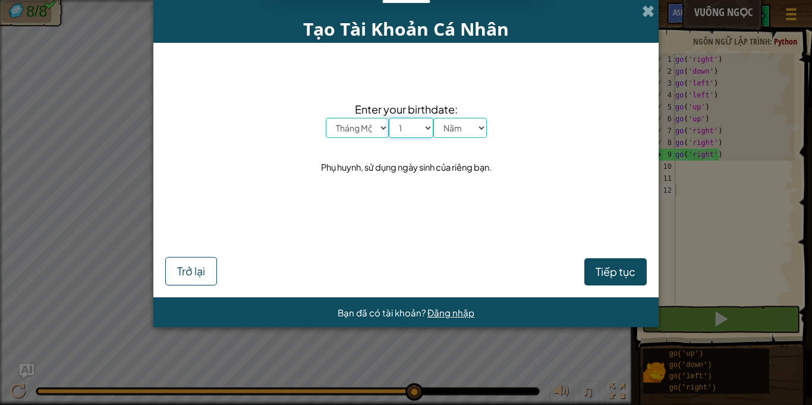
click at [389, 118] on select "Ngày 1 2 3 4 5 6 7 8 9 10 11 12 13 14 15 16 17 18 19 20 21 22 23 24 25 26 27 28…" at bounding box center [411, 128] width 45 height 20
drag, startPoint x: 444, startPoint y: 129, endPoint x: 446, endPoint y: 135, distance: 6.6
click at [444, 129] on select "[DATE] 2024 2023 2022 2021 2020 2019 2018 2017 2016 2015 2014 2013 2012 2011 20…" at bounding box center [459, 128] width 53 height 20
select select "1978"
click at [433, 118] on select "[DATE] 2024 2023 2022 2021 2020 2019 2018 2017 2016 2015 2014 2013 2012 2011 20…" at bounding box center [459, 128] width 53 height 20
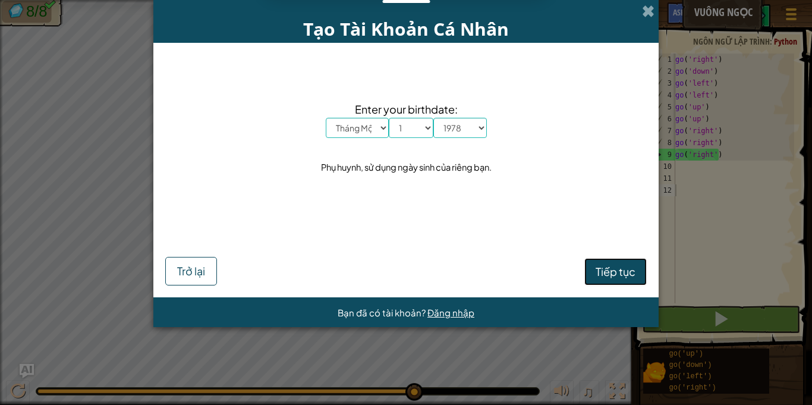
click at [604, 278] on span "Tiếp tục" at bounding box center [615, 271] width 40 height 14
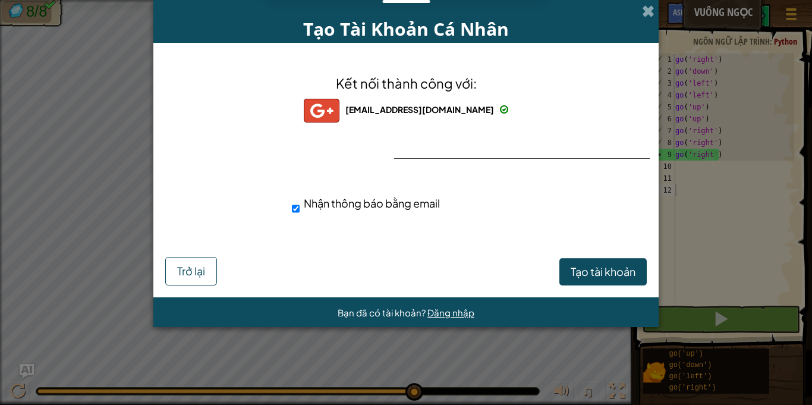
click at [456, 84] on span "Kết nối thành công với:" at bounding box center [406, 83] width 141 height 17
click at [648, 7] on span at bounding box center [648, 11] width 12 height 12
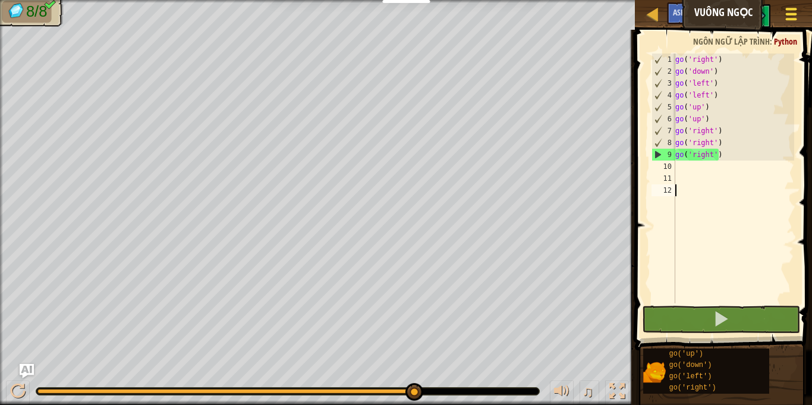
click at [802, 12] on button "Tuỳ chọn" at bounding box center [790, 16] width 31 height 29
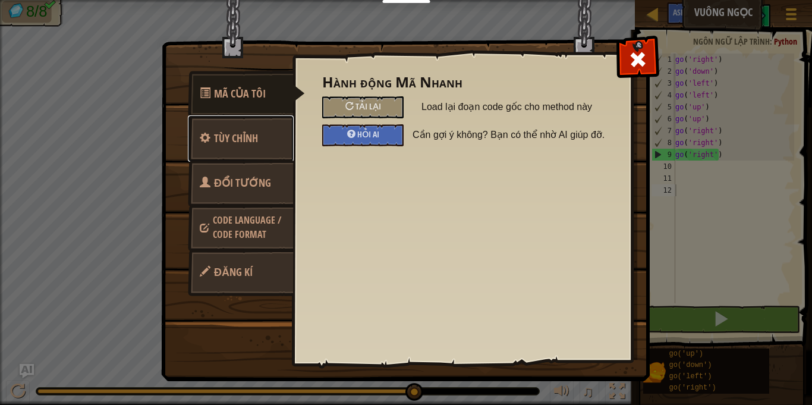
click at [283, 131] on link "Tùy chỉnh" at bounding box center [241, 138] width 106 height 46
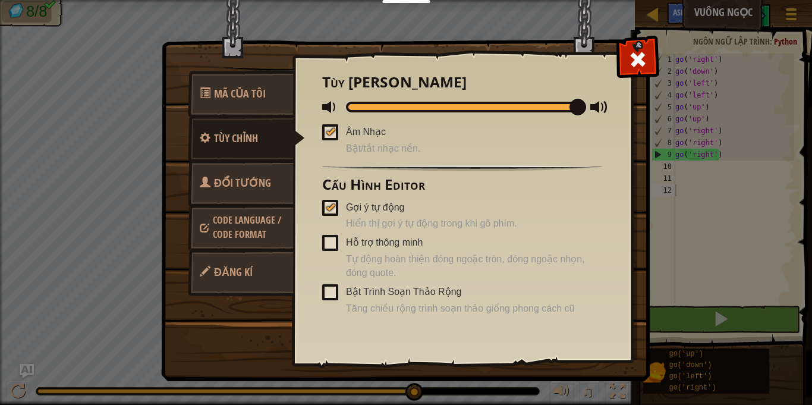
click at [278, 161] on link "Đổi Tướng" at bounding box center [241, 183] width 106 height 46
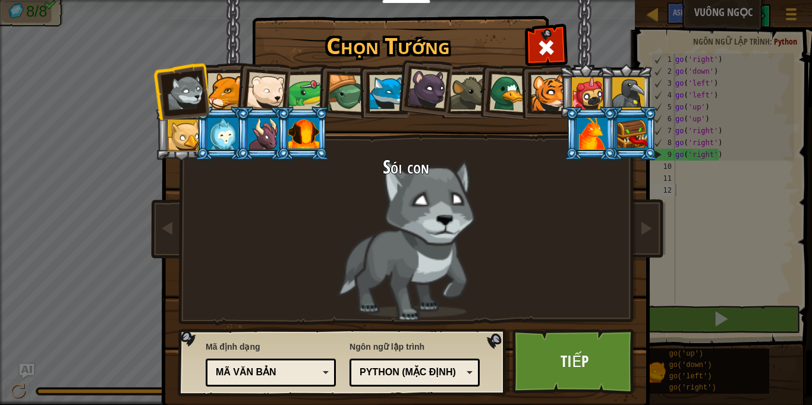
click at [730, 55] on div "Chọn Tướng 71 Sói con Báo sư tử Gấu Bắc Cực Con Ếch Rùa Cáo Xanh Gấu con báo đe…" at bounding box center [406, 202] width 812 height 405
